Goal: Task Accomplishment & Management: Manage account settings

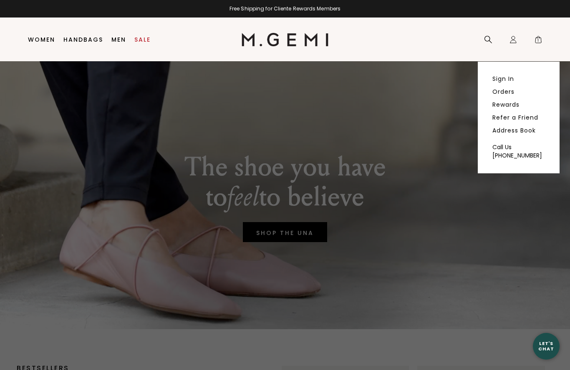
click at [508, 76] on link "Sign In" at bounding box center [503, 79] width 22 height 8
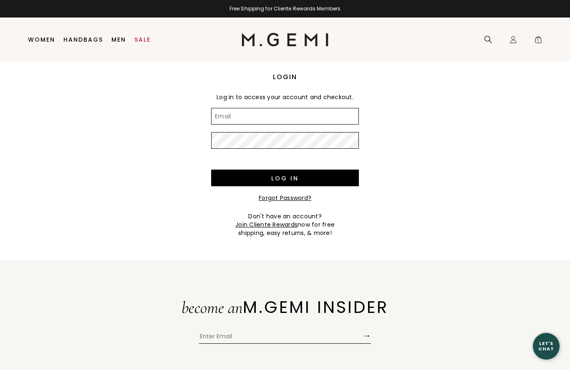
type input "[EMAIL_ADDRESS][DOMAIN_NAME]"
click at [285, 178] on input "Log in" at bounding box center [285, 178] width 148 height 17
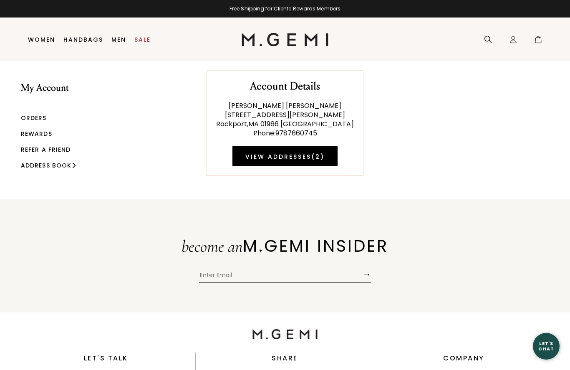
click at [39, 121] on link "Orders" at bounding box center [34, 118] width 26 height 8
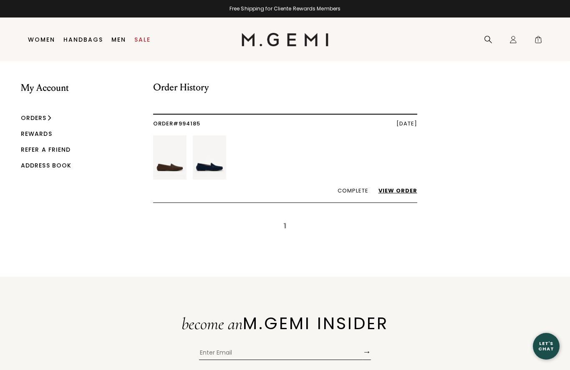
click at [405, 192] on link "View Order" at bounding box center [393, 191] width 47 height 8
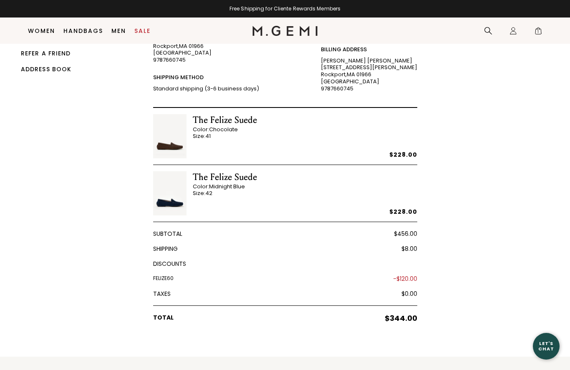
scroll to position [78, 0]
click at [174, 199] on img at bounding box center [169, 194] width 33 height 44
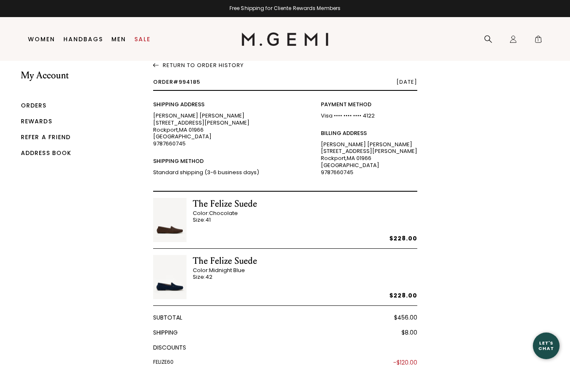
scroll to position [0, 0]
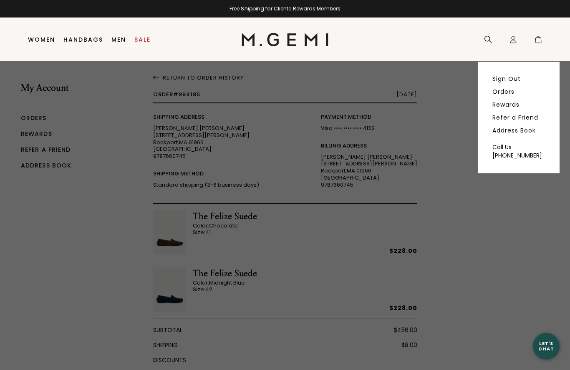
click at [513, 80] on link "Sign Out" at bounding box center [506, 79] width 28 height 8
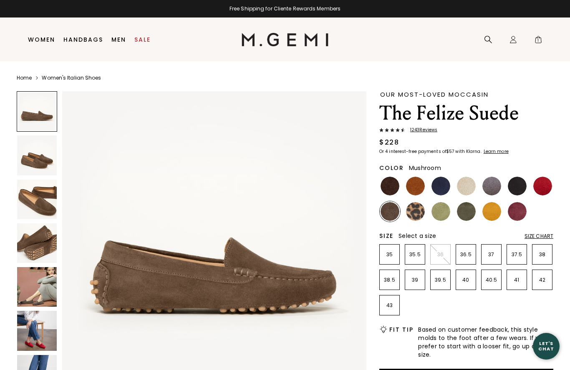
click at [442, 185] on img at bounding box center [440, 186] width 19 height 19
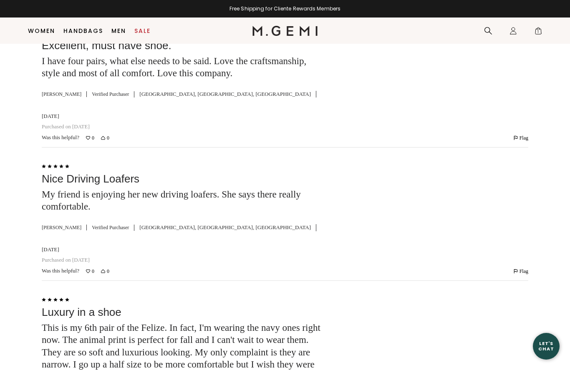
scroll to position [1891, 0]
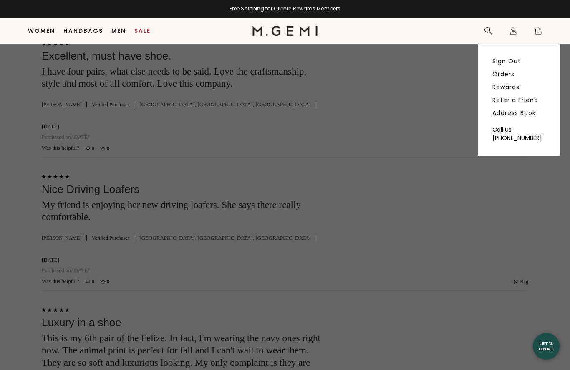
click at [515, 65] on link "Sign Out" at bounding box center [506, 62] width 28 height 8
